Goal: Use online tool/utility: Utilize a website feature to perform a specific function

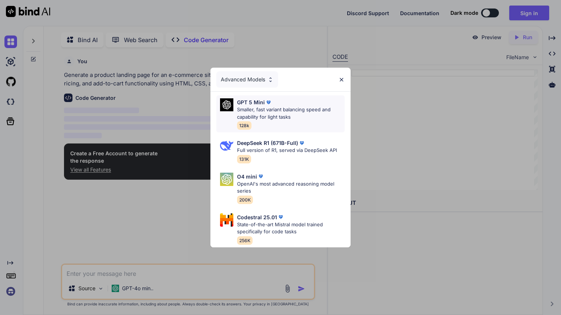
scroll to position [3, 0]
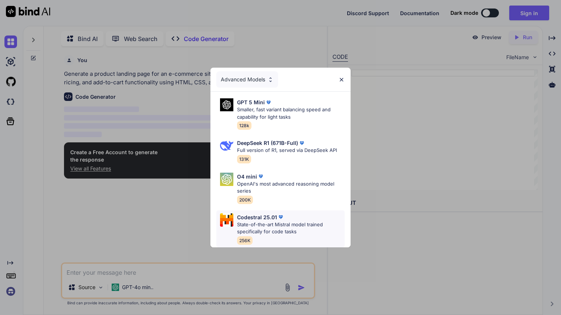
type textarea "x"
click at [272, 81] on img at bounding box center [270, 80] width 6 height 6
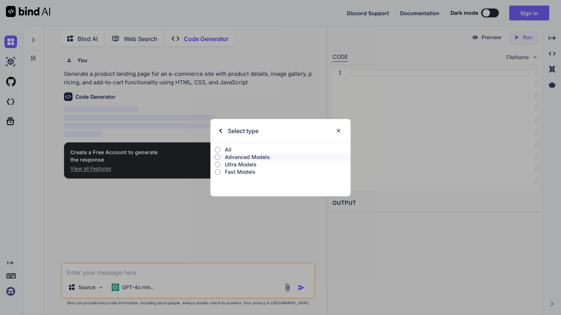
click at [338, 129] on img at bounding box center [338, 131] width 6 height 6
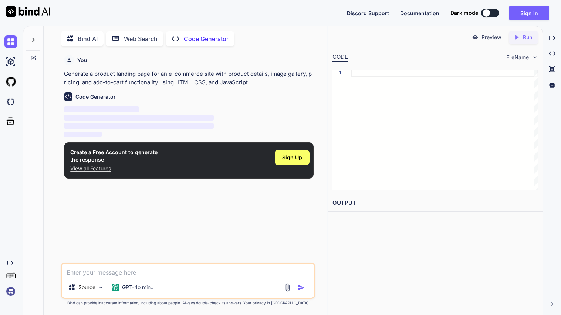
click at [125, 272] on textarea at bounding box center [188, 270] width 252 height 13
paste textarea "<!loremip dolo> <sita cons="ad"> <elit> <sedd eiusmod="tem-7" /> <incid>Utlab E…"
type textarea "<!loremip dolo> <sita cons="ad"> <elit> <sedd eiusmod="tem-7" /> <incid>Utlab E…"
type textarea "x"
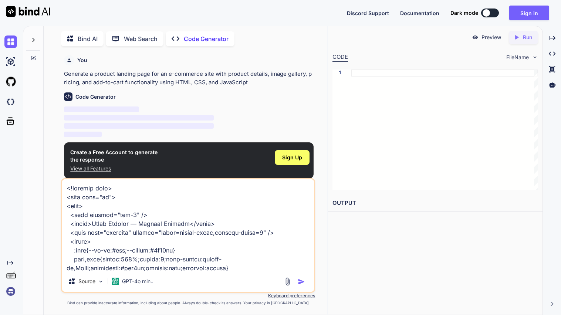
scroll to position [5377, 0]
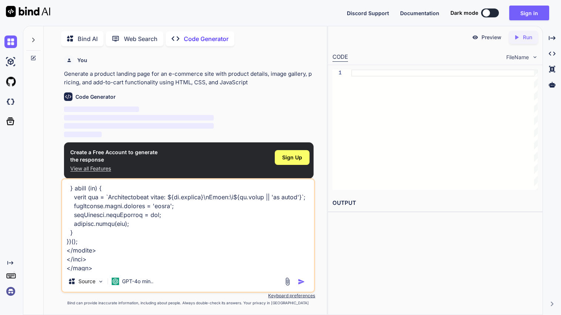
type textarea "<!loremip dolo> <sita cons="ad"> <elit> <sedd eiusmod="tem-7" /> <incid>Utlab E…"
type textarea "x"
type textarea "<!loremip dolo> <sita cons="ad"> <elit> <sedd eiusmod="tem-7" /> <incid>Utlab E…"
type textarea "x"
type textarea "<!loremip dolo> <sita cons="ad"> <elit> <sedd eiusmod="tem-7" /> <incid>Utlab E…"
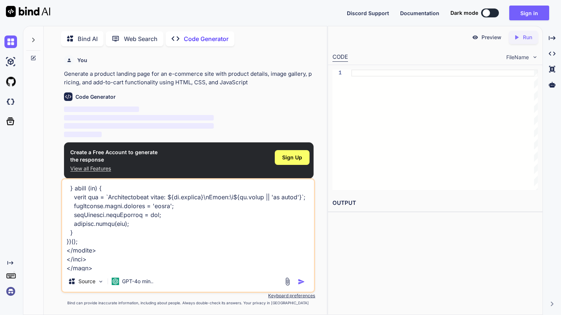
type textarea "x"
type textarea "<!loremip dolo> <sita cons="ad"> <elit> <sedd eiusmod="tem-7" /> <incid>Utlab E…"
click at [285, 158] on span "Sign Up" at bounding box center [292, 157] width 20 height 7
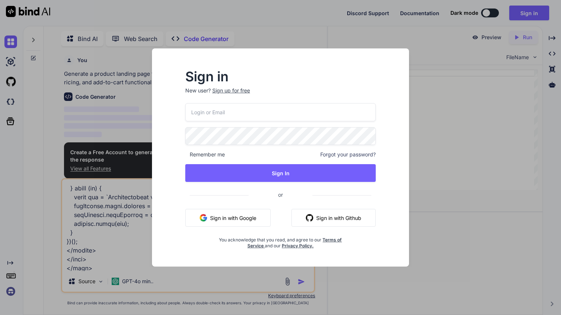
click at [246, 111] on input "email" at bounding box center [280, 112] width 190 height 18
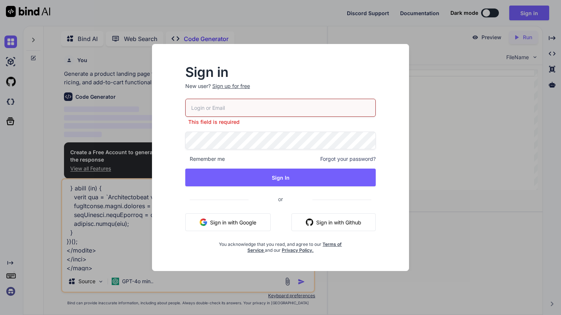
click at [307, 214] on button "Sign in with Github" at bounding box center [333, 222] width 84 height 18
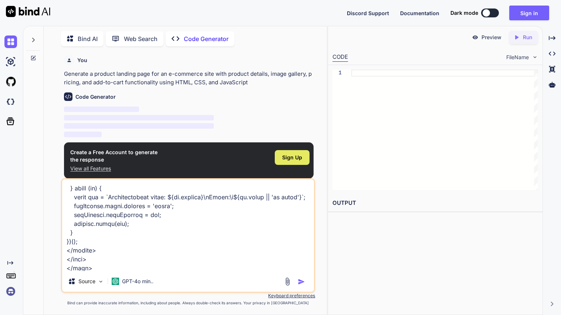
click at [287, 157] on span "Sign Up" at bounding box center [292, 157] width 20 height 7
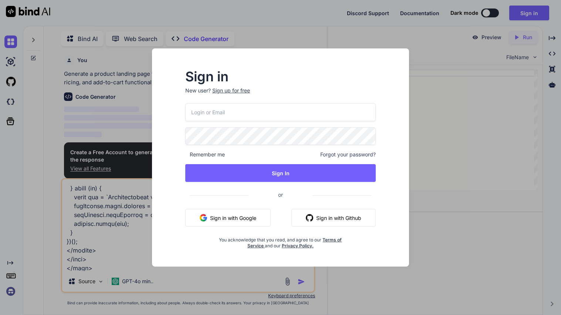
click at [330, 213] on button "Sign in with Github" at bounding box center [333, 218] width 84 height 18
click at [307, 219] on img "button" at bounding box center [309, 217] width 7 height 7
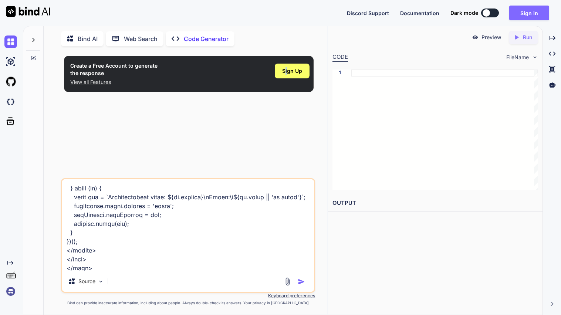
click at [525, 11] on button "Sign in" at bounding box center [529, 13] width 40 height 15
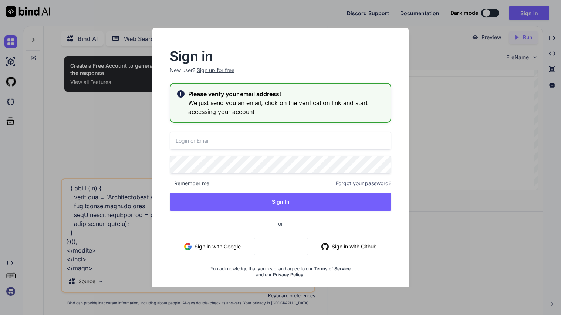
click at [179, 96] on icon at bounding box center [180, 93] width 7 height 7
click at [359, 251] on button "Sign in with Github" at bounding box center [349, 247] width 84 height 18
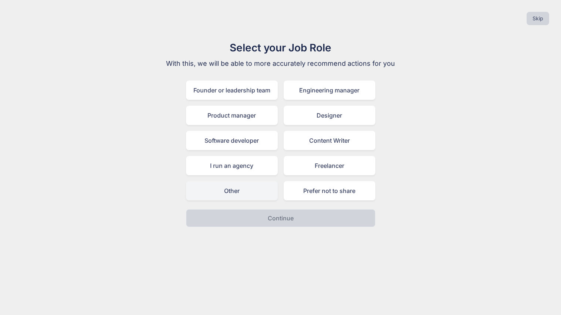
drag, startPoint x: 256, startPoint y: 192, endPoint x: 261, endPoint y: 196, distance: 6.0
click at [258, 193] on div "Other" at bounding box center [232, 190] width 92 height 19
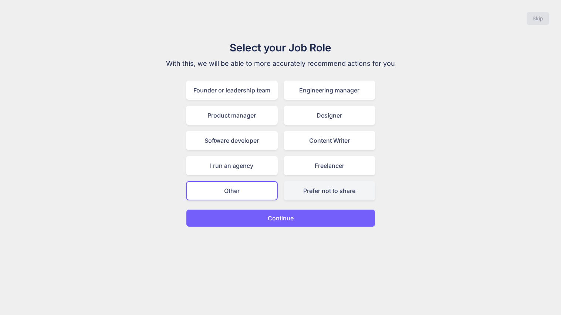
click at [300, 189] on div "Prefer not to share" at bounding box center [330, 190] width 92 height 19
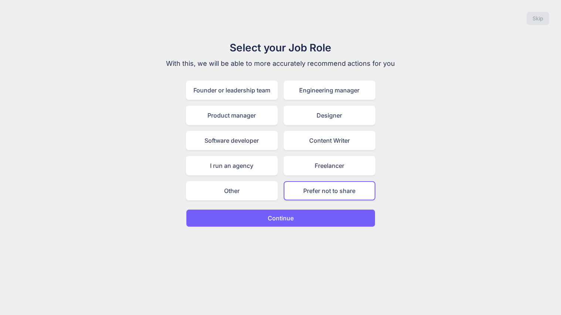
click at [291, 218] on p "Continue" at bounding box center [281, 218] width 26 height 9
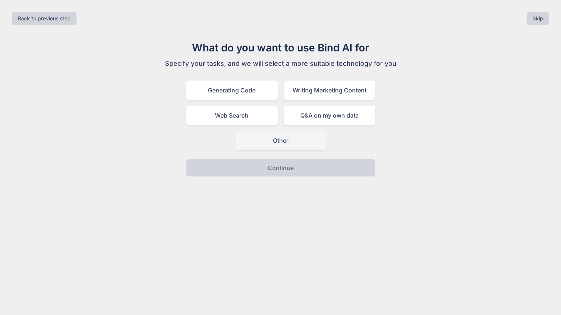
click at [285, 146] on div "Other" at bounding box center [281, 140] width 92 height 19
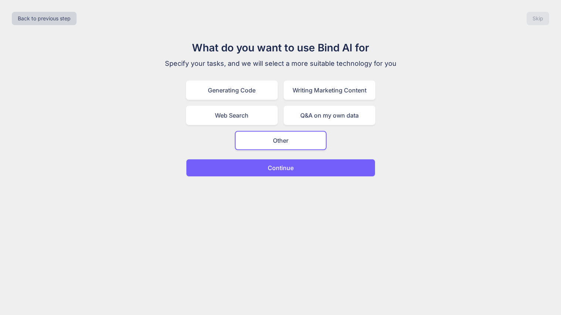
click at [287, 166] on p "Continue" at bounding box center [281, 167] width 26 height 9
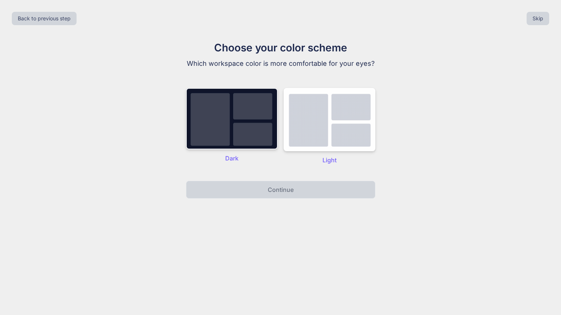
drag, startPoint x: 234, startPoint y: 123, endPoint x: 239, endPoint y: 127, distance: 6.3
click at [235, 124] on img at bounding box center [232, 118] width 92 height 61
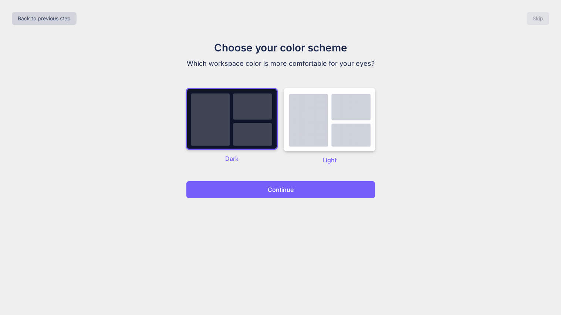
click at [264, 182] on button "Continue" at bounding box center [280, 190] width 189 height 18
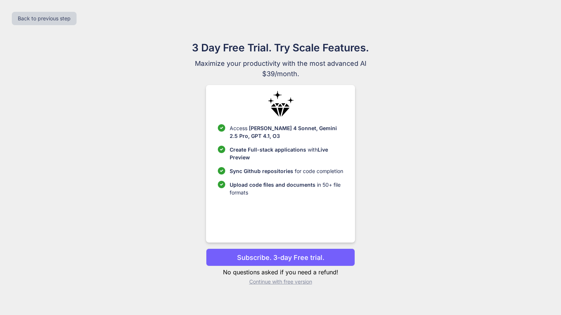
click at [289, 282] on p "Continue with free version" at bounding box center [280, 281] width 149 height 7
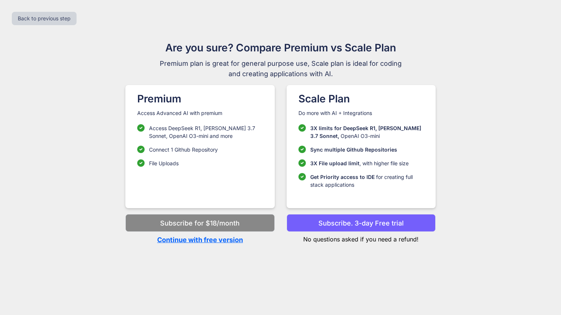
click at [224, 237] on p "Continue with free version" at bounding box center [199, 240] width 149 height 10
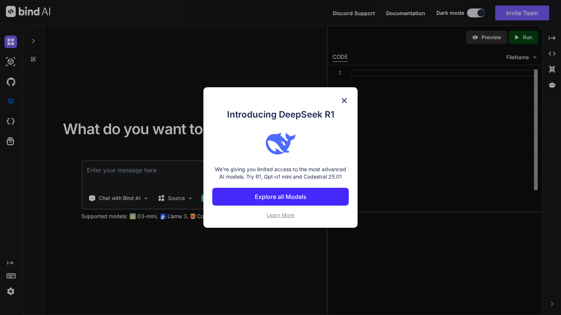
click at [351, 99] on div "Introducing DeepSeek R1 We're giving you limited access to the most advanced AI…" at bounding box center [280, 157] width 154 height 140
click at [344, 98] on img at bounding box center [344, 100] width 9 height 9
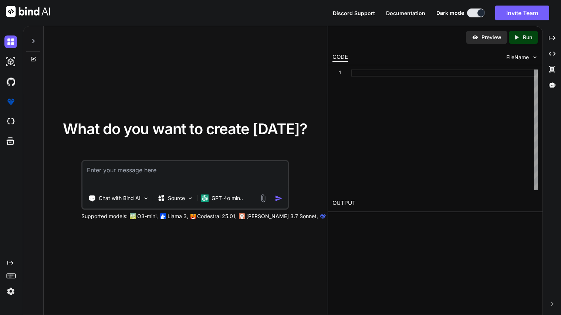
click at [210, 172] on textarea at bounding box center [184, 174] width 205 height 27
paste textarea "<!loremip dolo> <sita cons="ad"> <elit> <sedd eiusmod="tem-7" /> <incid>Utlab E…"
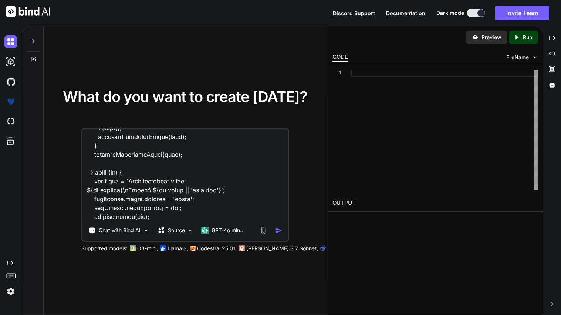
scroll to position [5758, 0]
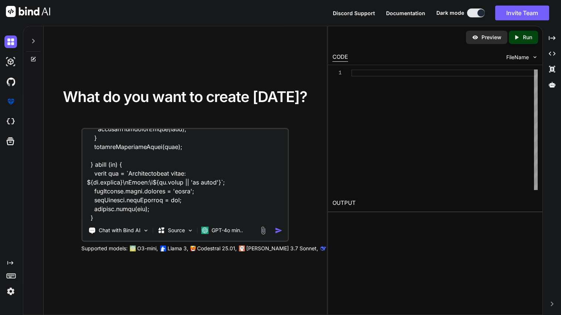
type textarea "<!loremip dolo> <sita cons="ad"> <elit> <sedd eiusmod="tem-7" /> <incid>Utlab E…"
click at [278, 231] on img "button" at bounding box center [279, 231] width 8 height 8
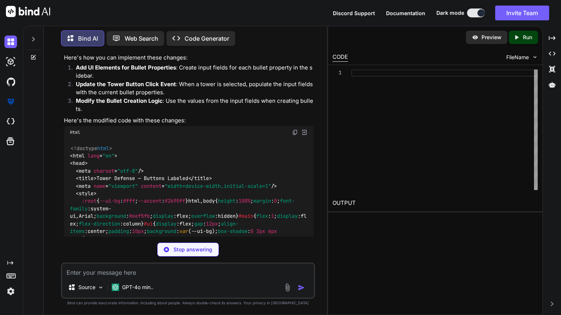
scroll to position [1900, 0]
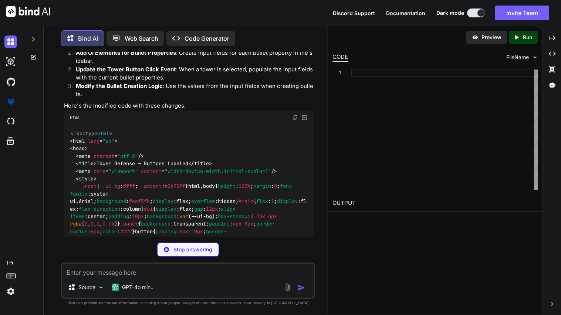
click at [536, 53] on div "CODE FileName" at bounding box center [435, 56] width 214 height 16
click at [532, 57] on img at bounding box center [535, 57] width 6 height 6
click at [533, 56] on img at bounding box center [535, 57] width 6 height 6
click at [519, 55] on span "FileName" at bounding box center [517, 57] width 23 height 7
click at [528, 57] on span "FileName" at bounding box center [517, 57] width 23 height 7
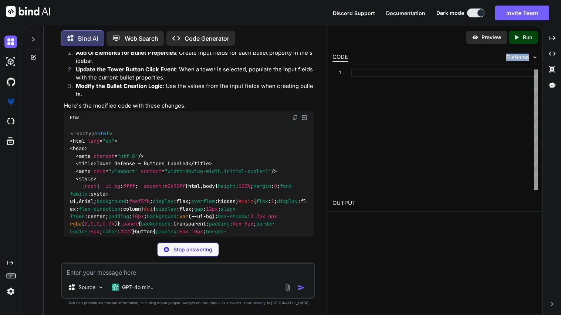
click at [528, 57] on span "FileName" at bounding box center [517, 57] width 23 height 7
click at [535, 57] on img at bounding box center [535, 57] width 6 height 6
click at [552, 52] on icon "Created with Pixso." at bounding box center [552, 53] width 7 height 7
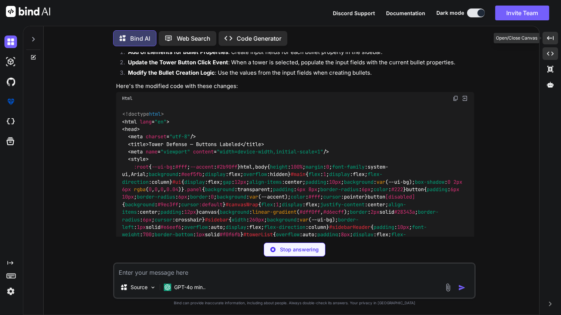
click at [549, 38] on icon at bounding box center [550, 38] width 7 height 4
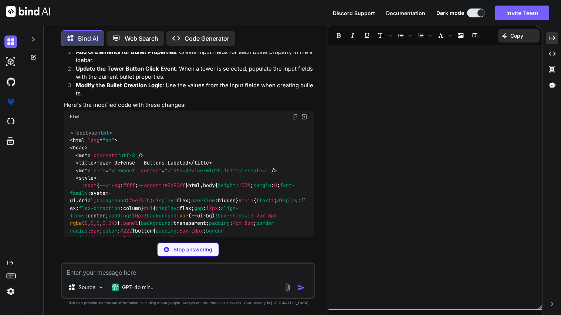
scroll to position [1980, 0]
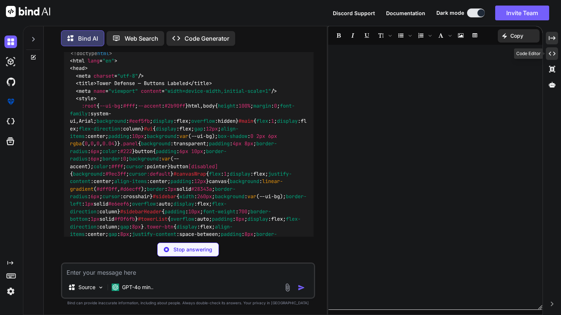
click at [552, 53] on icon "Created with Pixso." at bounding box center [552, 53] width 7 height 7
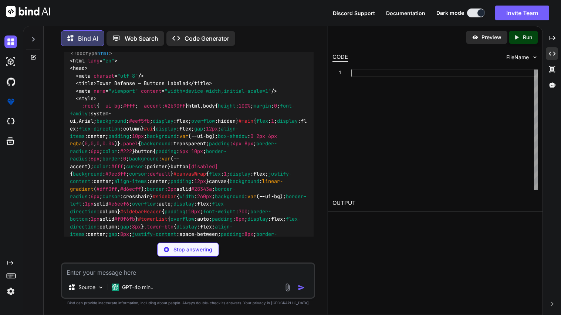
scroll to position [0, 0]
click at [450, 128] on div at bounding box center [444, 130] width 186 height 121
click at [440, 57] on div "CODE FileName" at bounding box center [435, 56] width 214 height 16
drag, startPoint x: 357, startPoint y: 245, endPoint x: 362, endPoint y: 238, distance: 9.0
click at [358, 244] on div "Preview Created with Pixso. Run CODE FileName 1 OUTPUT" at bounding box center [435, 170] width 215 height 289
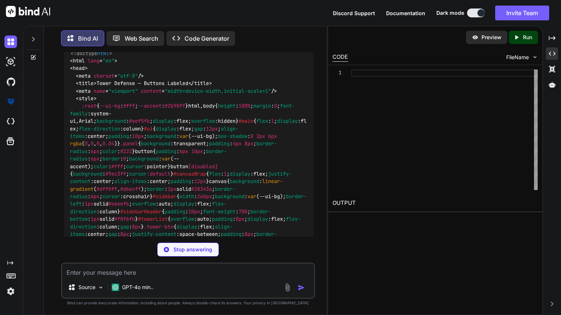
click at [365, 234] on div "Preview Created with Pixso. Run CODE FileName 1 OUTPUT" at bounding box center [435, 170] width 215 height 289
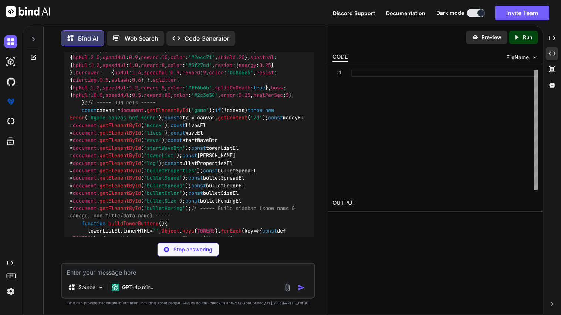
scroll to position [2912, 0]
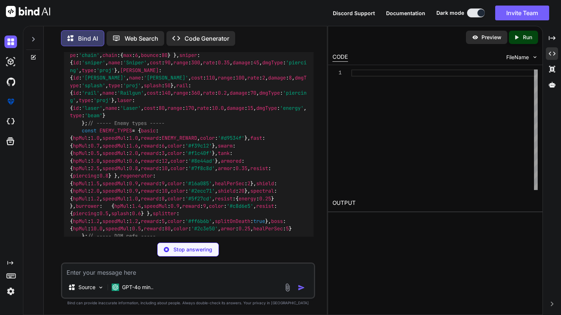
drag, startPoint x: 82, startPoint y: 84, endPoint x: 133, endPoint y: 82, distance: 50.7
copy span "const TOWERS = {"
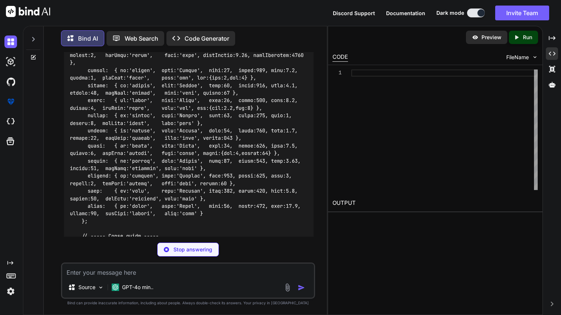
click at [116, 85] on div "<!doctype html > < html lang = "en" > < head > < meta charset = "utf-8" /> < ti…" at bounding box center [189, 202] width 250 height 2183
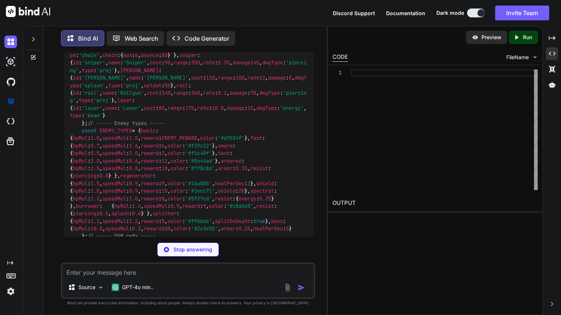
drag, startPoint x: 80, startPoint y: 84, endPoint x: 135, endPoint y: 83, distance: 55.1
click at [135, 83] on div "<!doctype html > < html lang = "en" > < head > < meta charset = "utf-8" /> < ti…" at bounding box center [189, 10] width 250 height 1799
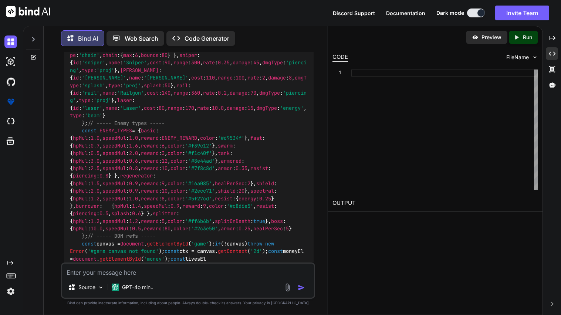
copy span "const TOWERS = {"
click at [135, 83] on div "<!doctype html > < html lang = "en" > < head > < meta charset = "utf-8" /> < ti…" at bounding box center [189, 14] width 250 height 1806
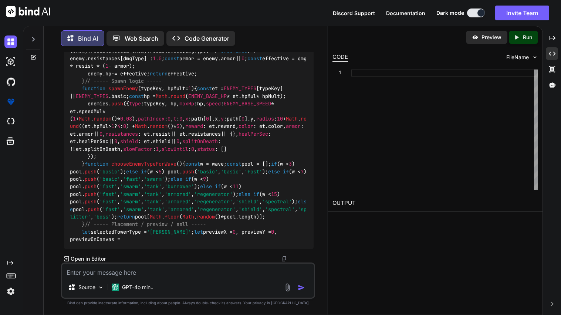
scroll to position [4114, 0]
click at [171, 270] on textarea at bounding box center [188, 270] width 252 height 13
click at [96, 258] on p "Open in Editor" at bounding box center [88, 258] width 35 height 7
click at [89, 257] on p "Open in Editor" at bounding box center [88, 258] width 35 height 7
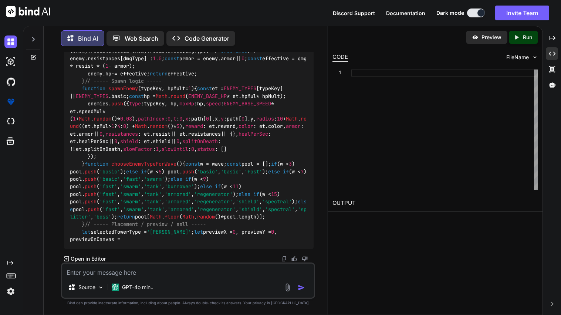
click at [82, 260] on p "Open in Editor" at bounding box center [88, 258] width 35 height 7
drag, startPoint x: 362, startPoint y: 109, endPoint x: 357, endPoint y: 121, distance: 12.4
click at [357, 122] on div at bounding box center [444, 130] width 186 height 121
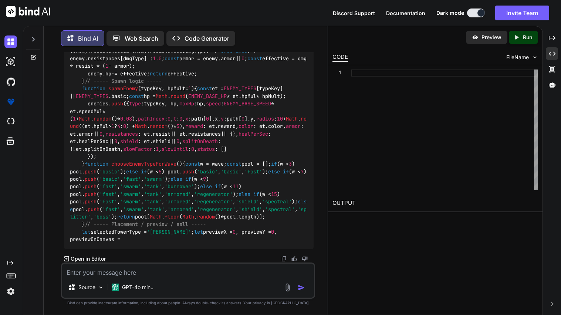
scroll to position [3662, 0]
click at [212, 37] on p "Code Generator" at bounding box center [206, 38] width 45 height 9
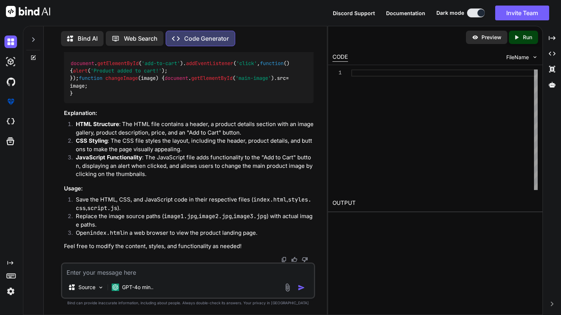
scroll to position [1003, 0]
click at [91, 39] on p "Bind AI" at bounding box center [88, 38] width 20 height 9
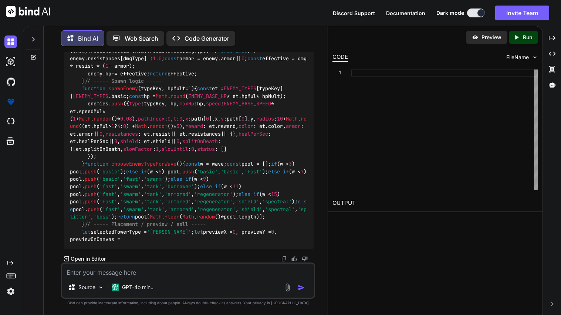
scroll to position [4114, 0]
type textarea "what is your Character Limit"
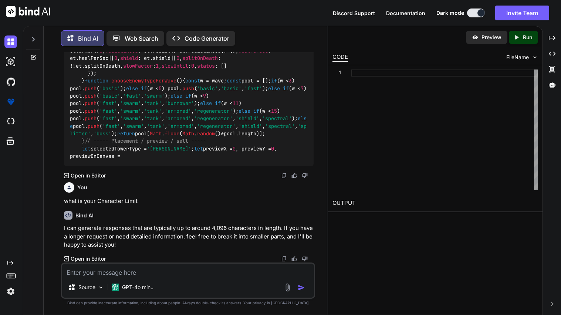
scroll to position [4198, 0]
click at [182, 34] on icon "Created with Pixso." at bounding box center [178, 38] width 12 height 8
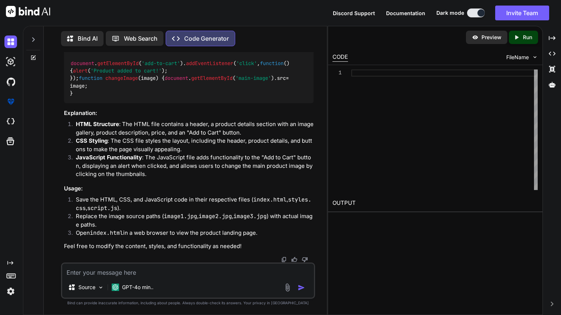
scroll to position [1003, 0]
type textarea "edit the"
